Goal: Find contact information: Find contact information

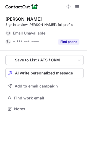
scroll to position [105, 87]
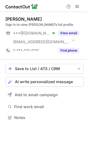
scroll to position [114, 87]
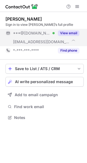
click at [73, 31] on button "View email" at bounding box center [68, 32] width 21 height 5
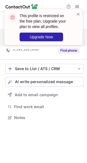
scroll to position [105, 87]
